Goal: Information Seeking & Learning: Learn about a topic

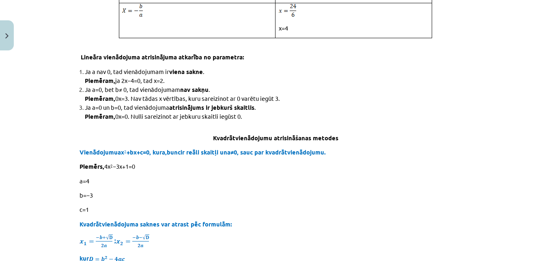
scroll to position [2771, 0]
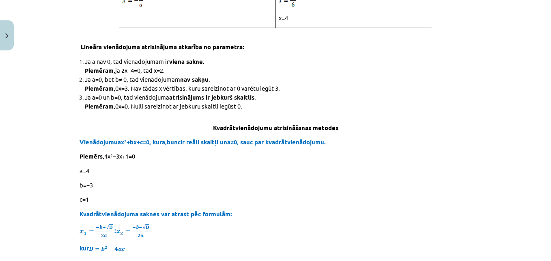
click at [61, 206] on div "Mācību tēma: Matemātikas i - 11. klases 1. ieskaites mācību materiāls (a,b) #2 …" at bounding box center [275, 130] width 551 height 261
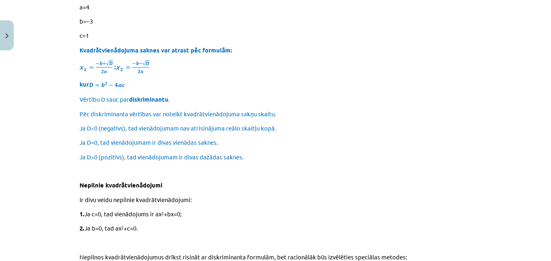
scroll to position [2945, 0]
click at [61, 206] on div "Mācību tēma: Matemātikas i - 11. klases 1. ieskaites mācību materiāls (a,b) #2 …" at bounding box center [275, 130] width 551 height 261
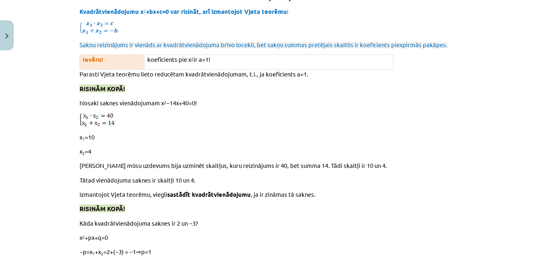
scroll to position [3687, 0]
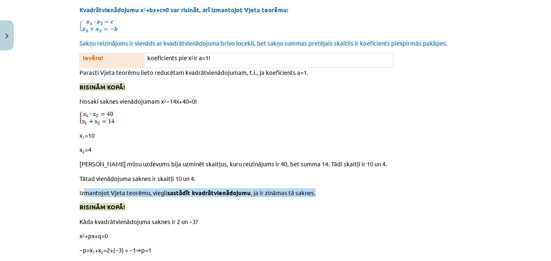
drag, startPoint x: 73, startPoint y: 195, endPoint x: 82, endPoint y: 185, distance: 14.1
click at [82, 185] on div "17 XP Saņemsi Grūts 631 pilda Apraksts Uzdevums Palīdzība 💡 Materiāls tev palīd…" at bounding box center [276, 27] width 402 height 7320
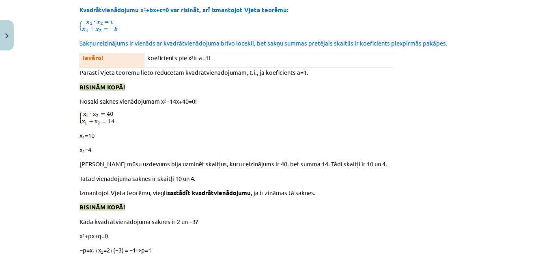
drag, startPoint x: 82, startPoint y: 185, endPoint x: 37, endPoint y: 222, distance: 58.5
click at [37, 222] on div "Mācību tēma: Matemātikas i - 11. klases 1. ieskaites mācību materiāls (a,b) #2 …" at bounding box center [275, 130] width 551 height 261
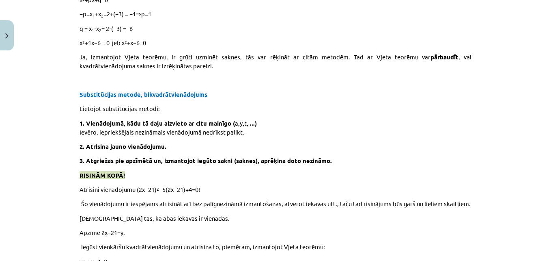
scroll to position [3925, 0]
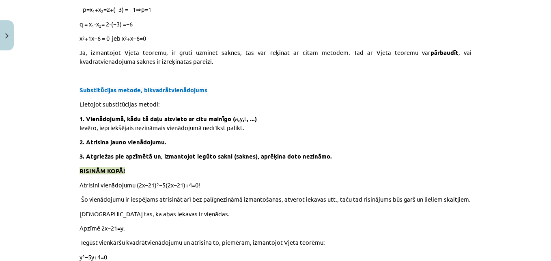
click at [4, 208] on div "Mācību tēma: Matemātikas i - 11. klases 1. ieskaites mācību materiāls (a,b) #2 …" at bounding box center [275, 130] width 551 height 261
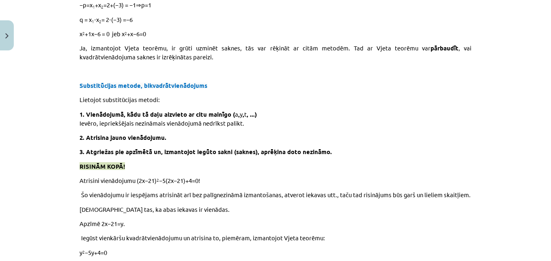
scroll to position [3932, 0]
drag, startPoint x: 4, startPoint y: 208, endPoint x: 4, endPoint y: 201, distance: 7.3
click at [4, 201] on div "Mācību tēma: Matemātikas i - 11. klases 1. ieskaites mācību materiāls (a,b) #2 …" at bounding box center [275, 130] width 551 height 261
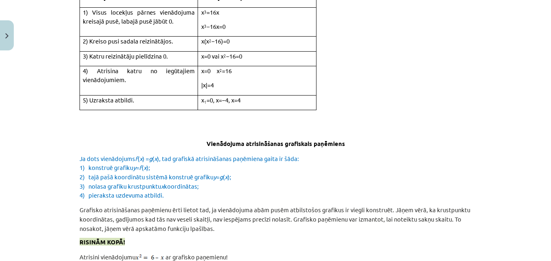
scroll to position [4689, 0]
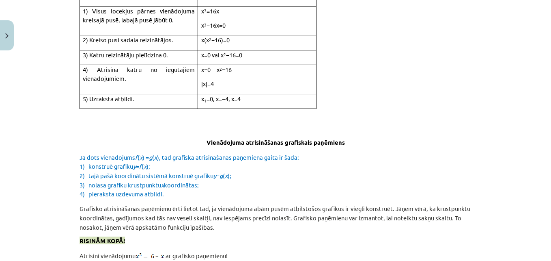
drag, startPoint x: 42, startPoint y: 222, endPoint x: 45, endPoint y: 218, distance: 5.2
click at [45, 218] on div "Mācību tēma: Matemātikas i - 11. klases 1. ieskaites mācību materiāls (a,b) #2 …" at bounding box center [275, 130] width 551 height 261
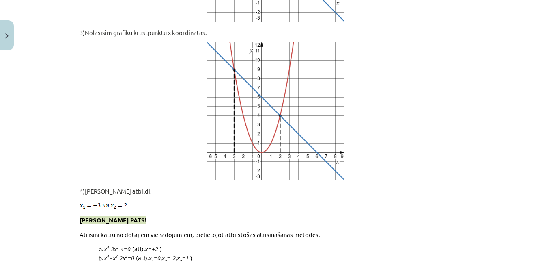
scroll to position [5203, 0]
